Goal: Use online tool/utility: Use online tool/utility

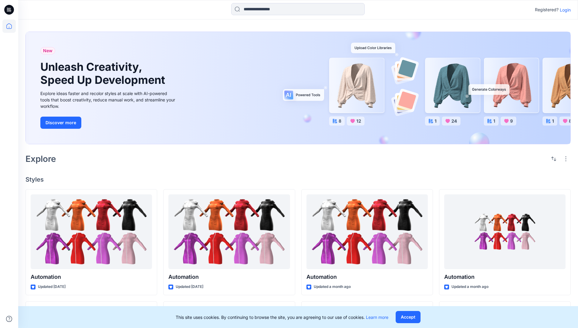
click at [564, 10] on p "Login" at bounding box center [565, 10] width 11 height 6
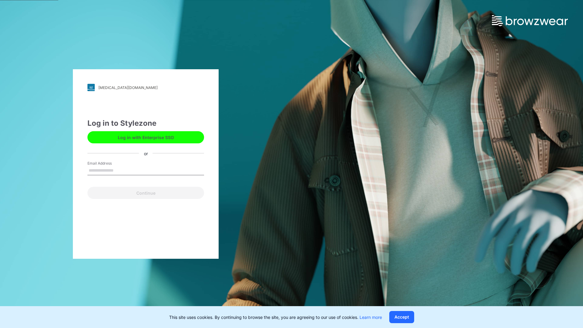
click at [120, 170] on input "Email Address" at bounding box center [145, 170] width 117 height 9
type input "**********"
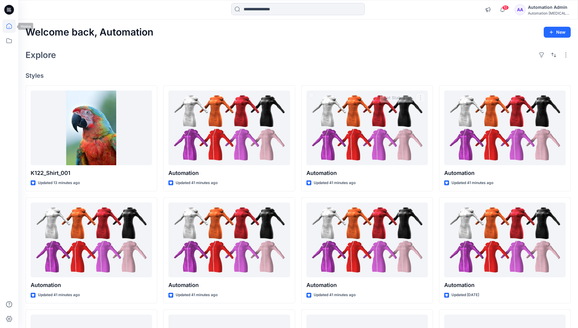
click at [12, 26] on icon at bounding box center [8, 25] width 5 height 5
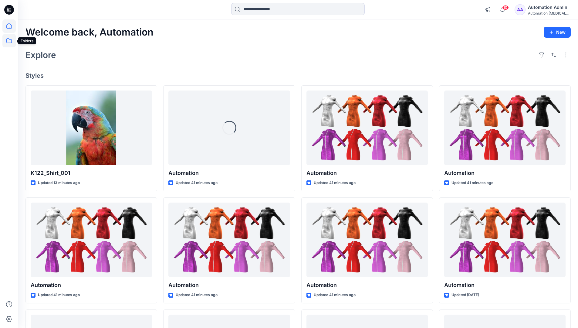
click at [8, 42] on icon at bounding box center [8, 40] width 13 height 13
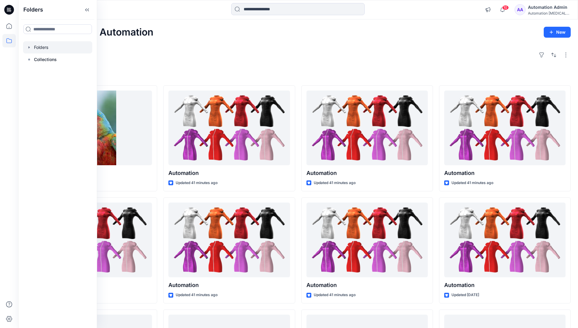
click at [68, 47] on div at bounding box center [57, 47] width 69 height 12
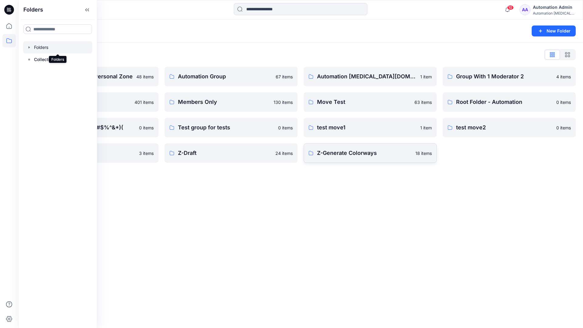
click at [373, 156] on p "Z-Generate Colorways" at bounding box center [364, 153] width 95 height 8
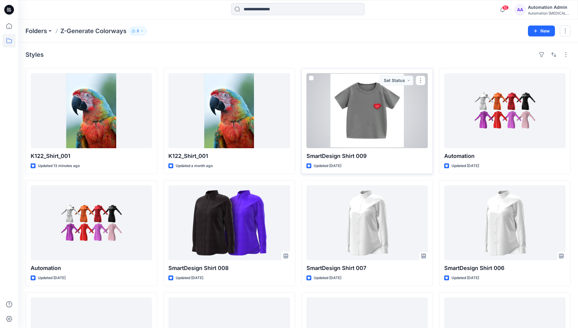
click at [311, 78] on span at bounding box center [311, 78] width 5 height 5
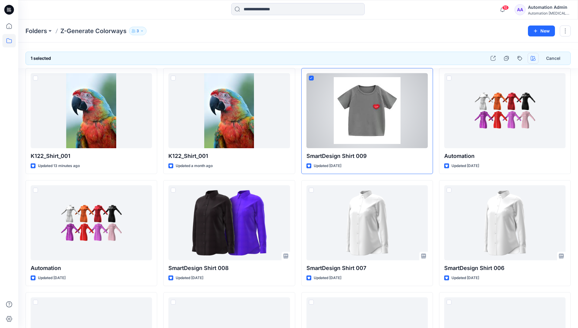
click at [533, 57] on icon "button" at bounding box center [533, 58] width 5 height 5
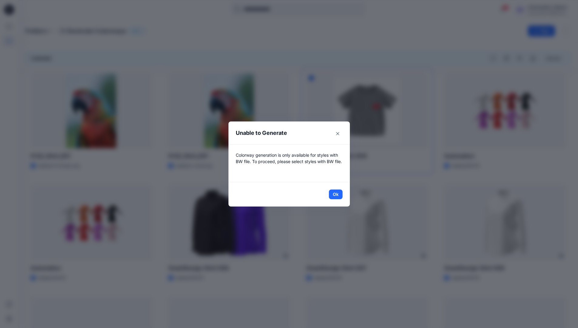
click at [306, 134] on header "Unable to Generate" at bounding box center [288, 132] width 121 height 23
click at [338, 194] on button "Ok" at bounding box center [336, 194] width 14 height 10
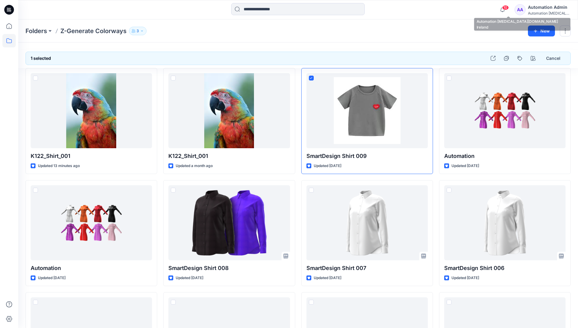
click at [556, 11] on div "Automation testim..." at bounding box center [549, 13] width 42 height 5
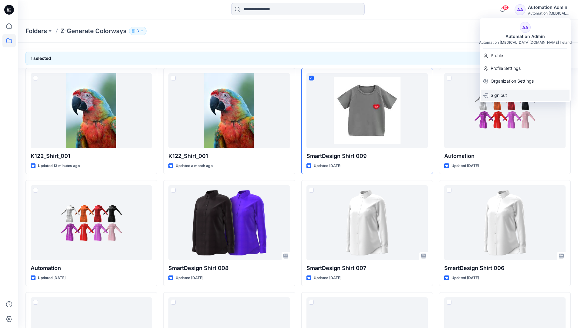
click at [522, 96] on div "Sign out" at bounding box center [525, 96] width 89 height 12
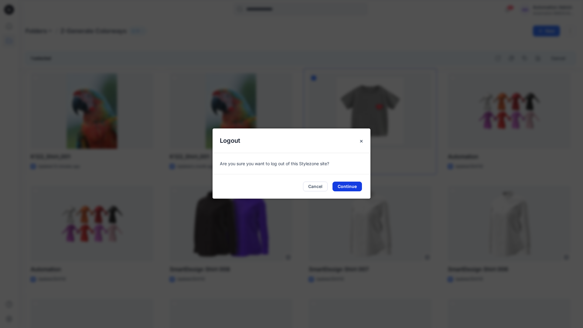
click at [350, 186] on button "Continue" at bounding box center [346, 186] width 29 height 10
